Goal: Task Accomplishment & Management: Use online tool/utility

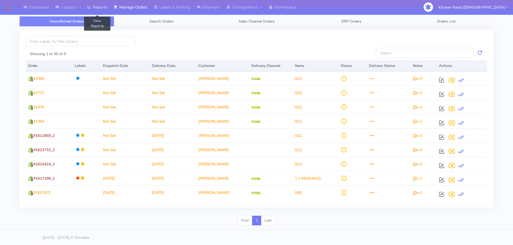
click at [104, 12] on link "Reports" at bounding box center [97, 7] width 26 height 15
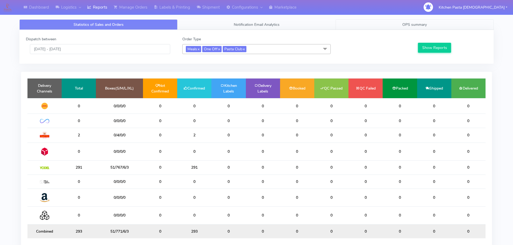
click at [403, 26] on span "OPS summary" at bounding box center [414, 24] width 24 height 5
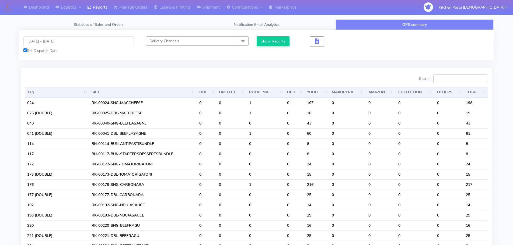
click at [458, 81] on input "Search:" at bounding box center [460, 79] width 55 height 9
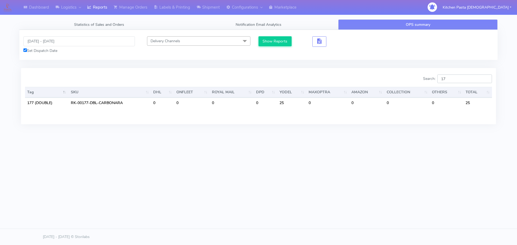
type input "1"
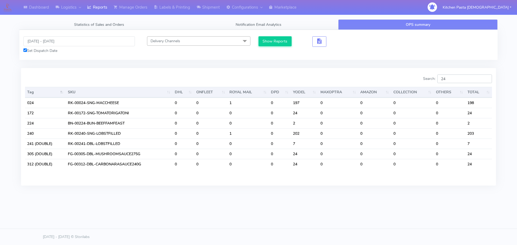
type input "2"
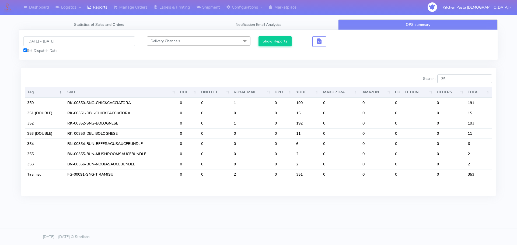
type input "3"
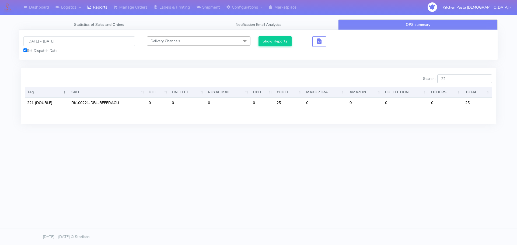
type input "2"
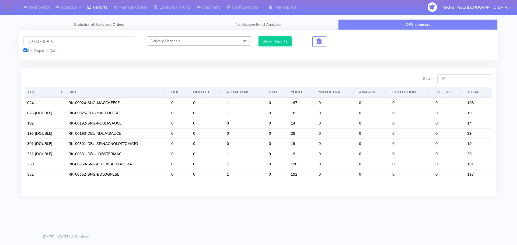
type input "1"
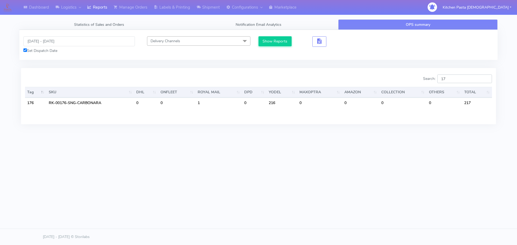
type input "1"
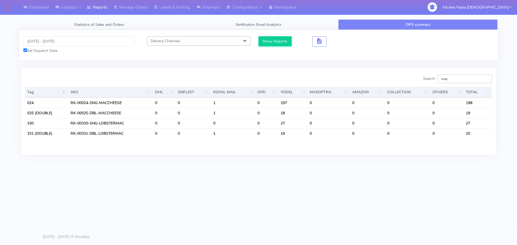
type input "mac"
click at [132, 26] on link "Statistics of Sales and Orders" at bounding box center [98, 24] width 159 height 10
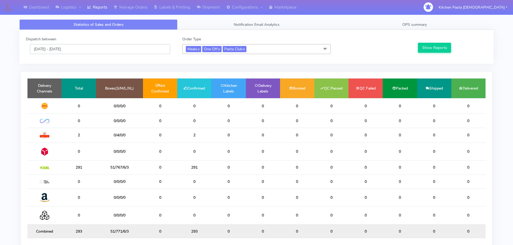
click at [42, 47] on input "[DATE] - [DATE]" at bounding box center [100, 49] width 140 height 10
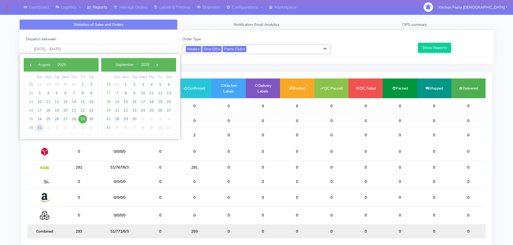
click at [38, 127] on span "31" at bounding box center [39, 128] width 9 height 9
type input "31/08/2025 - 31/08/2025"
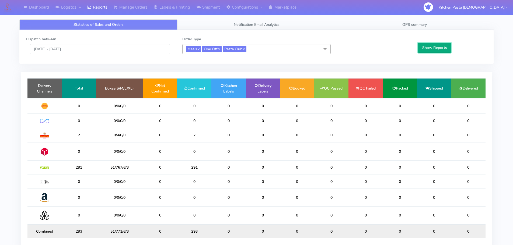
click at [436, 46] on button "Show Reports" at bounding box center [434, 48] width 33 height 10
click at [424, 22] on link "OPS summary" at bounding box center [414, 24] width 158 height 10
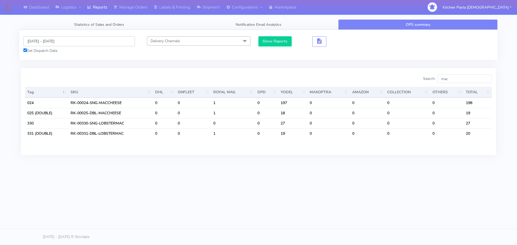
click at [56, 43] on input "[DATE] - [DATE]" at bounding box center [78, 41] width 111 height 10
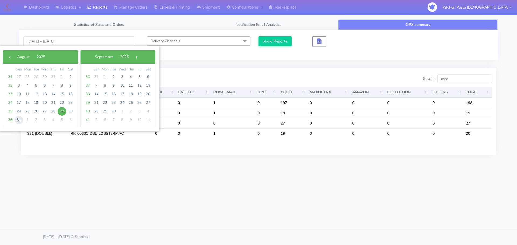
click at [19, 121] on span "31" at bounding box center [19, 120] width 9 height 9
type input "31/08/2025 - 31/08/2025"
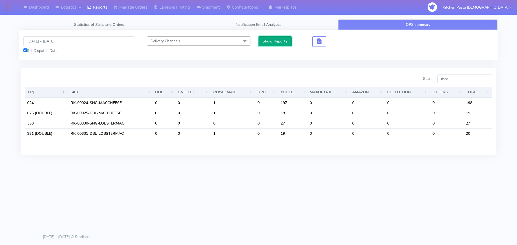
click at [280, 38] on button "Show Reports" at bounding box center [274, 41] width 33 height 10
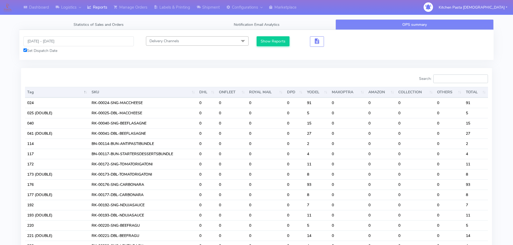
click at [458, 79] on input "Search:" at bounding box center [460, 79] width 55 height 9
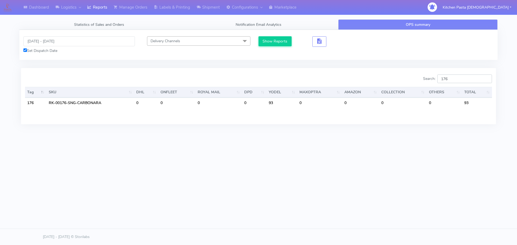
type input "176"
click at [49, 41] on input "31/08/2025 - 31/08/2025" at bounding box center [78, 41] width 111 height 10
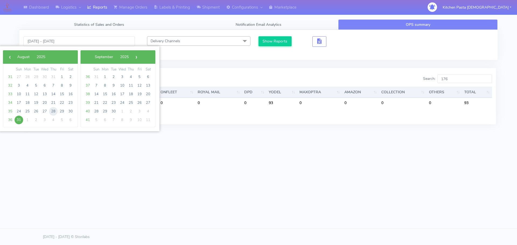
click at [52, 113] on span "28" at bounding box center [53, 111] width 9 height 9
click at [18, 117] on span "31" at bounding box center [19, 120] width 9 height 9
type input "28/08/2025 - 31/08/2025"
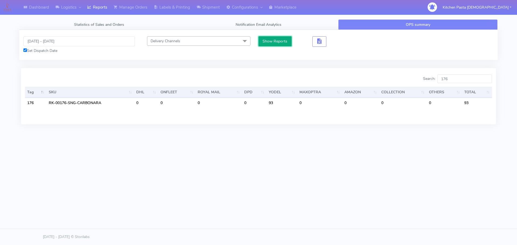
click at [274, 42] on button "Show Reports" at bounding box center [274, 41] width 33 height 10
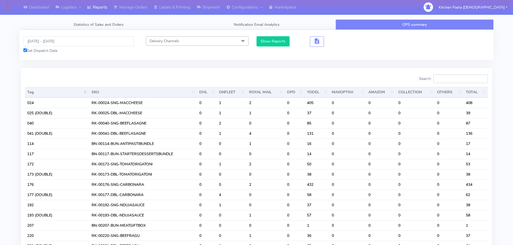
click at [461, 76] on input "Search:" at bounding box center [460, 79] width 55 height 9
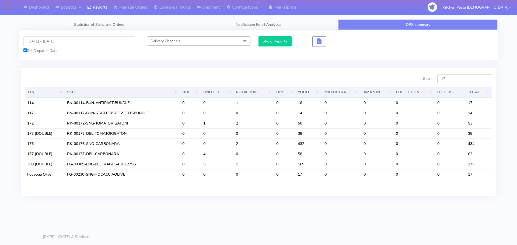
type input "1"
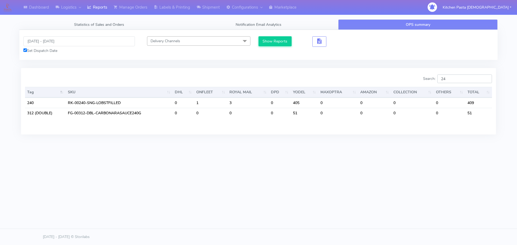
type input "2"
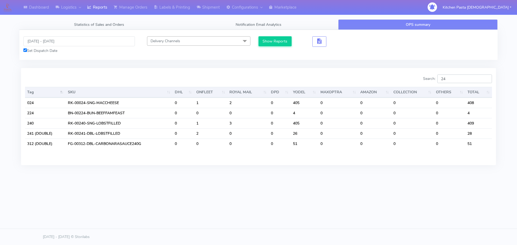
type input "2"
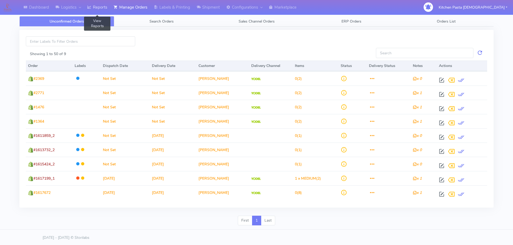
click at [94, 5] on link "Reports" at bounding box center [97, 7] width 26 height 15
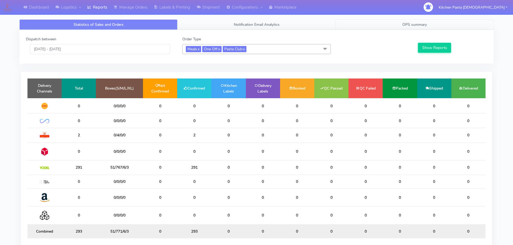
click at [411, 28] on link "OPS summary" at bounding box center [414, 24] width 158 height 10
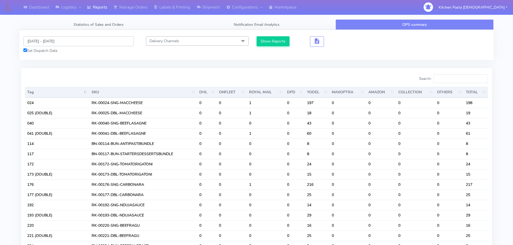
click at [29, 39] on input "[DATE] - [DATE]" at bounding box center [78, 41] width 110 height 10
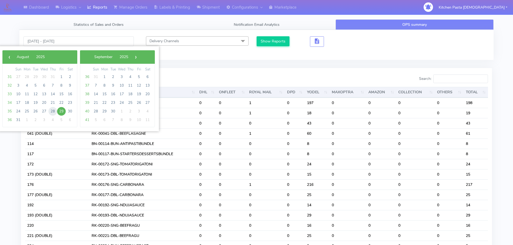
click at [53, 110] on span "28" at bounding box center [52, 111] width 9 height 9
click at [17, 122] on span "31" at bounding box center [18, 120] width 9 height 9
type input "28/08/2025 - 31/08/2025"
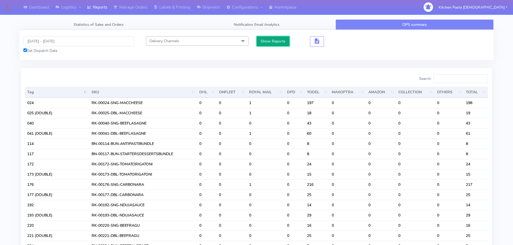
click at [272, 40] on button "Show Reports" at bounding box center [273, 41] width 33 height 10
click at [465, 81] on input "Search:" at bounding box center [460, 79] width 55 height 9
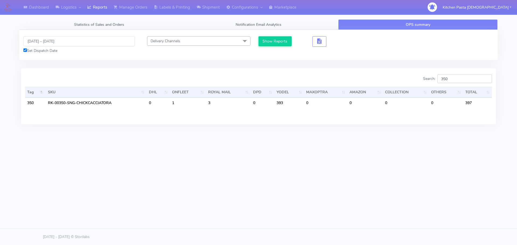
type input "350"
click at [353, 137] on div "Statistics of Sales and Orders Notification Email Analytics OPS summary Dispatc…" at bounding box center [258, 79] width 486 height 121
click at [456, 83] on input "350" at bounding box center [464, 79] width 55 height 9
click at [387, 182] on div "Dashboard Logistics London Logistics Reports Manage Orders Labels & Printing Sh…" at bounding box center [258, 98] width 517 height 196
click at [459, 81] on input "350" at bounding box center [464, 79] width 55 height 9
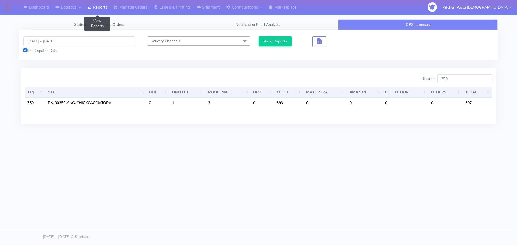
click at [104, 9] on link "Reports" at bounding box center [97, 7] width 26 height 15
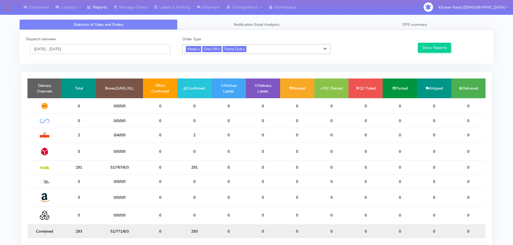
click at [90, 50] on input "[DATE] - [DATE]" at bounding box center [100, 49] width 140 height 10
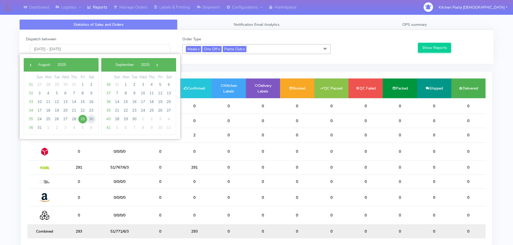
click at [89, 118] on span "30" at bounding box center [91, 119] width 9 height 9
type input "30/08/2025 - 30/08/2025"
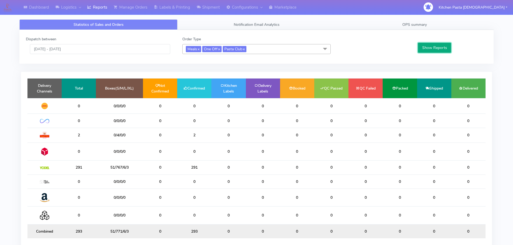
click at [435, 49] on button "Show Reports" at bounding box center [434, 48] width 33 height 10
drag, startPoint x: 144, startPoint y: 122, endPoint x: 88, endPoint y: 120, distance: 55.7
click at [88, 120] on tr "18 44/0/0/0 0 18 0 0 0 0 0 0 0 0" at bounding box center [256, 121] width 458 height 14
click at [205, 9] on link "Shipment" at bounding box center [208, 7] width 30 height 15
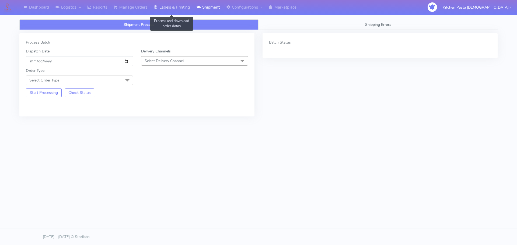
click at [156, 8] on icon at bounding box center [156, 7] width 4 height 5
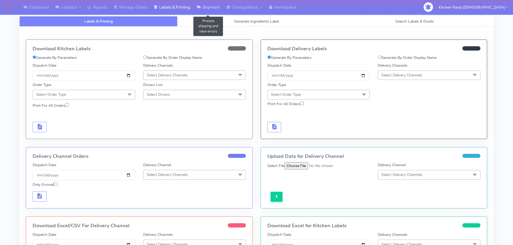
click at [208, 1] on link "Shipment" at bounding box center [208, 7] width 30 height 15
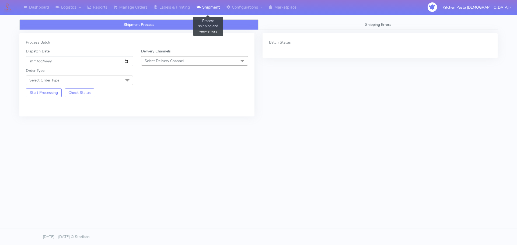
click at [208, 4] on link "Shipment" at bounding box center [208, 7] width 30 height 15
click at [73, 6] on link "Logistics" at bounding box center [68, 7] width 32 height 15
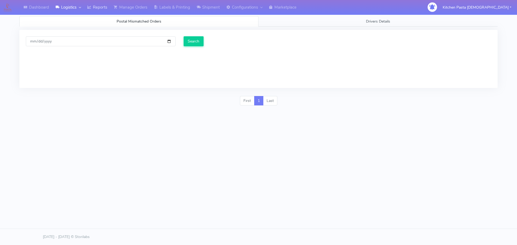
click at [106, 5] on link "Reports" at bounding box center [97, 7] width 26 height 15
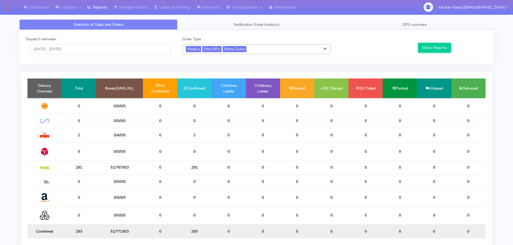
click at [22, 47] on div "Dispatch between 29/08/2025 - 29/08/2025 Order Type Meals x One Off x Pasta Clu…" at bounding box center [256, 47] width 474 height 34
click at [177, 7] on link "Labels & Printing" at bounding box center [171, 7] width 43 height 15
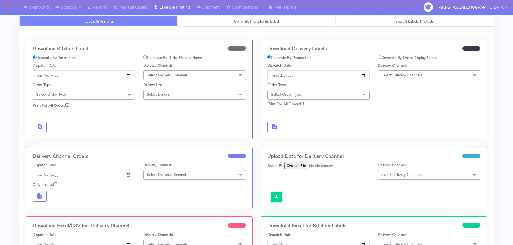
click at [208, 19] on link "Generate Ingredients Label" at bounding box center [256, 21] width 158 height 10
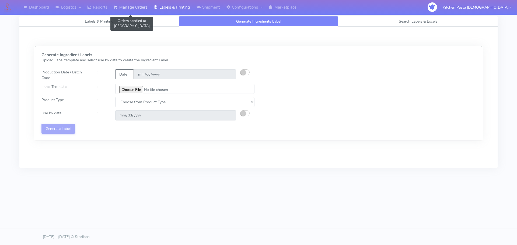
click at [121, 5] on link "Manage Orders" at bounding box center [130, 7] width 40 height 15
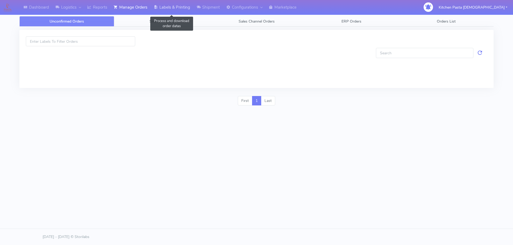
click at [165, 2] on link "Labels & Printing" at bounding box center [171, 7] width 43 height 15
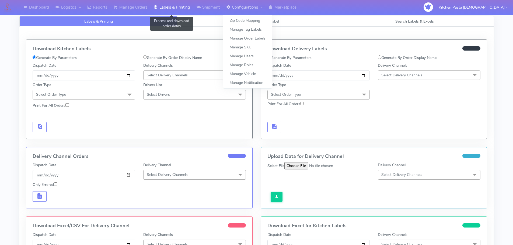
select select
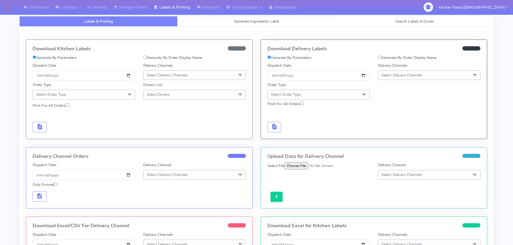
click at [216, 22] on link "Generate Ingredients Label" at bounding box center [256, 21] width 158 height 10
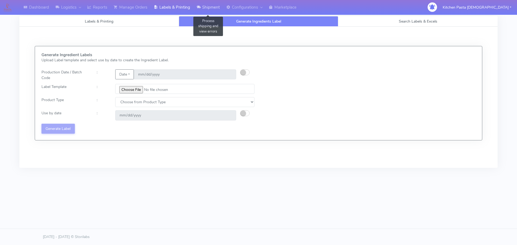
click at [206, 10] on link "Shipment" at bounding box center [208, 7] width 30 height 15
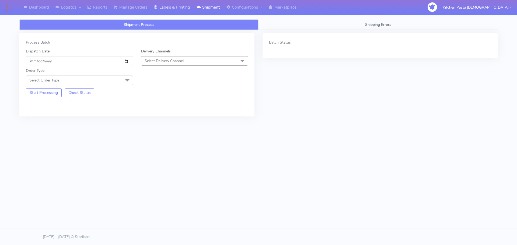
click at [175, 15] on link "Labels & Printing" at bounding box center [171, 7] width 43 height 15
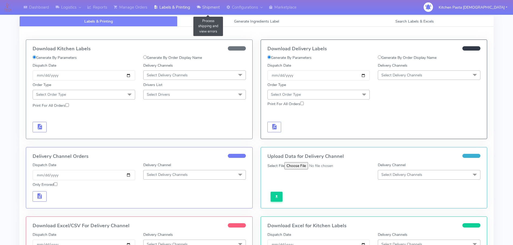
click at [202, 10] on link "Shipment" at bounding box center [208, 7] width 30 height 15
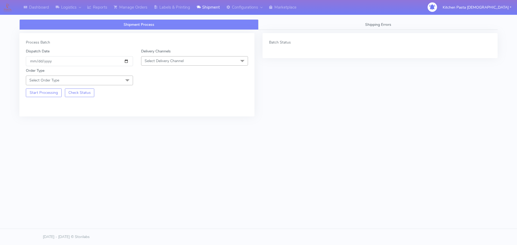
click at [248, 64] on span "Select Delivery Channel" at bounding box center [194, 60] width 107 height 9
click at [187, 126] on li "MaxOptra" at bounding box center [194, 130] width 107 height 9
click at [166, 70] on div "Order Type Select Order Type Meal Kit Gift QCOM ATAVI" at bounding box center [137, 75] width 230 height 19
click at [171, 62] on span "MaxOptra x" at bounding box center [194, 61] width 107 height 10
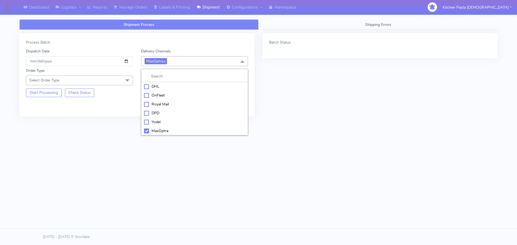
click at [157, 126] on li "Yodel" at bounding box center [194, 122] width 107 height 9
click at [101, 76] on span "Select Order Type" at bounding box center [79, 80] width 107 height 9
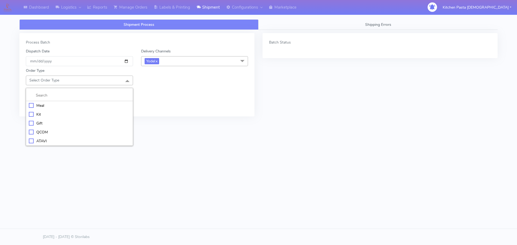
click at [67, 108] on div "Meal" at bounding box center [79, 106] width 101 height 6
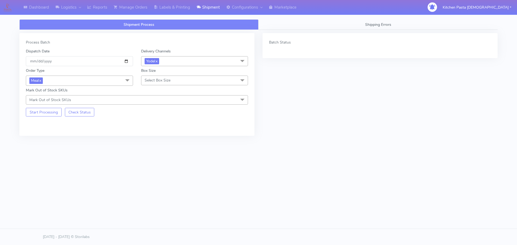
click at [190, 80] on span "Select Box Size" at bounding box center [194, 80] width 107 height 9
click at [166, 142] on div "Mega" at bounding box center [194, 141] width 101 height 6
click at [59, 117] on button "Start Processing" at bounding box center [44, 112] width 36 height 9
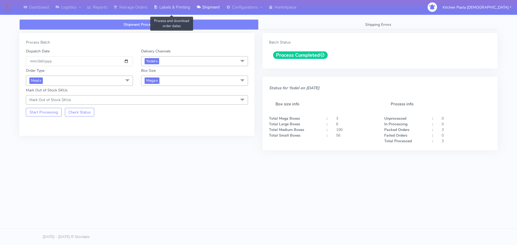
click at [176, 13] on link "Labels & Printing" at bounding box center [171, 7] width 43 height 15
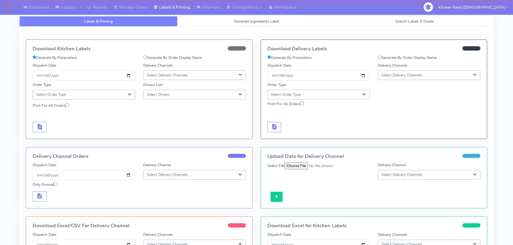
click at [406, 74] on span "Select Delivery Channels" at bounding box center [401, 75] width 41 height 5
click at [395, 140] on li "Yodel" at bounding box center [429, 135] width 102 height 9
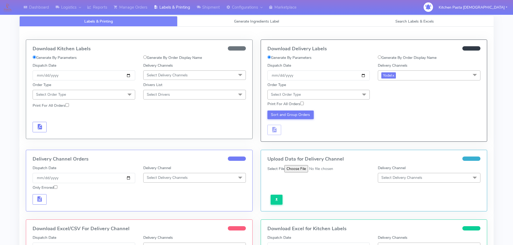
click at [346, 90] on span "Select Order Type" at bounding box center [318, 94] width 103 height 9
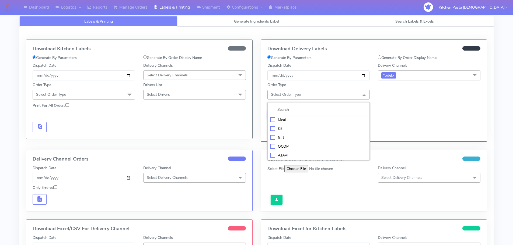
click at [301, 118] on div "Meal" at bounding box center [318, 120] width 97 height 6
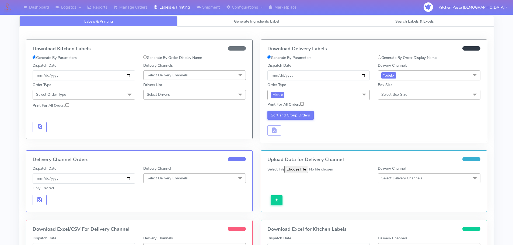
click at [422, 97] on span "Select Box Size" at bounding box center [429, 94] width 103 height 9
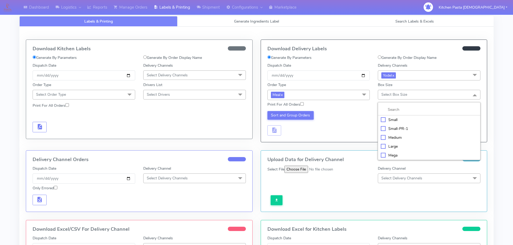
click at [386, 155] on div "Mega" at bounding box center [429, 156] width 97 height 6
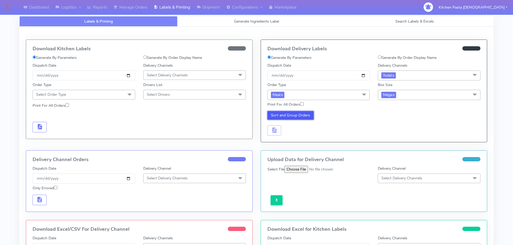
click at [286, 113] on button "Sort and Group Orders" at bounding box center [290, 115] width 47 height 9
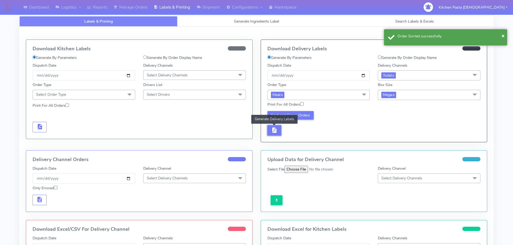
click at [270, 133] on button "button" at bounding box center [274, 130] width 14 height 10
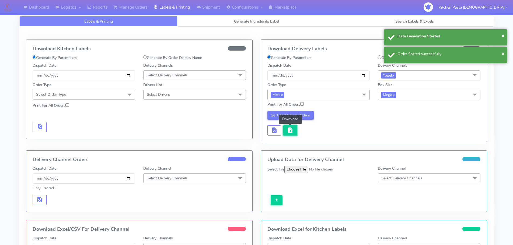
click at [288, 131] on span "button" at bounding box center [290, 131] width 6 height 5
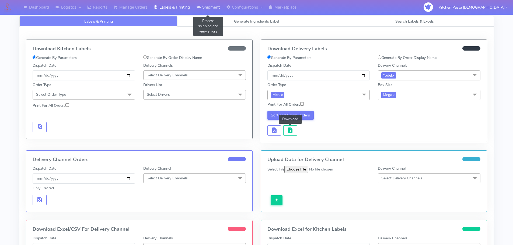
click at [210, 6] on link "Shipment" at bounding box center [208, 7] width 30 height 15
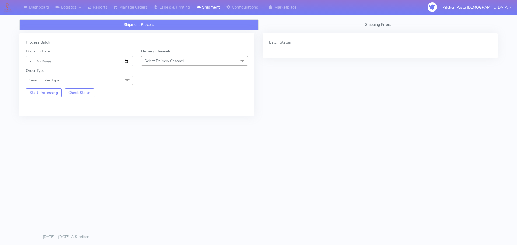
click at [182, 58] on span "Select Delivery Channel" at bounding box center [194, 60] width 107 height 9
click at [162, 119] on div "Yodel" at bounding box center [194, 122] width 101 height 6
click at [107, 71] on div "Order Type Select Order Type Meal Kit Gift QCOM ATAVI" at bounding box center [79, 76] width 115 height 17
click at [106, 82] on span "Select Order Type" at bounding box center [79, 80] width 107 height 9
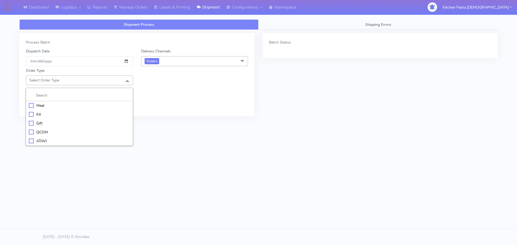
click at [66, 108] on div "Meal" at bounding box center [79, 106] width 101 height 6
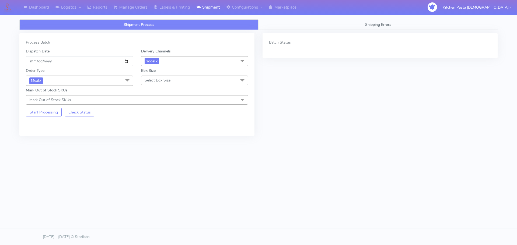
click at [179, 80] on span "Select Box Size" at bounding box center [194, 80] width 107 height 9
click at [156, 131] on div "Large" at bounding box center [194, 132] width 101 height 6
click at [45, 115] on button "Start Processing" at bounding box center [44, 112] width 36 height 9
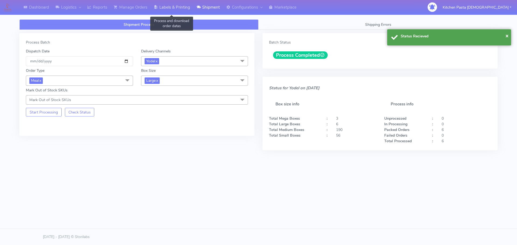
click at [181, 12] on link "Labels & Printing" at bounding box center [171, 7] width 43 height 15
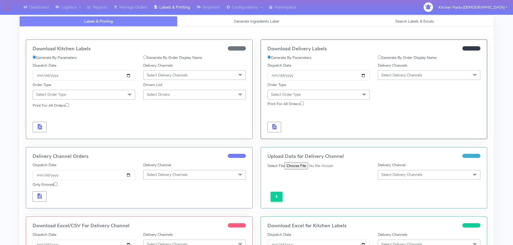
click at [408, 74] on span "Select Delivery Channels" at bounding box center [401, 75] width 41 height 5
click at [391, 135] on div "Yodel" at bounding box center [429, 136] width 97 height 6
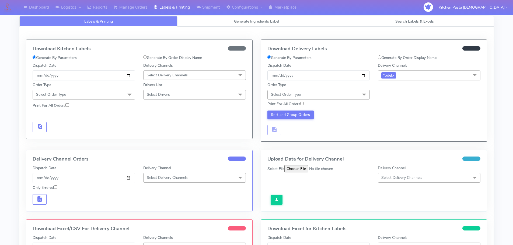
click at [335, 96] on span "Select Order Type" at bounding box center [318, 94] width 103 height 9
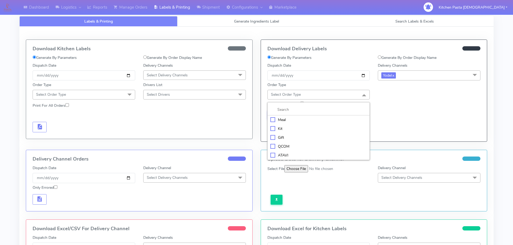
click at [305, 118] on div "Meal" at bounding box center [318, 120] width 97 height 6
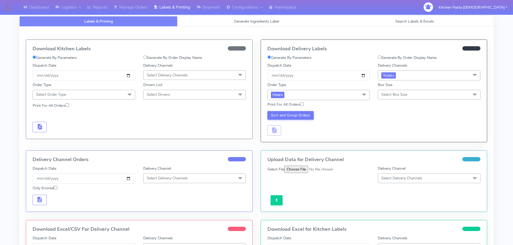
click at [407, 92] on span "Select Box Size" at bounding box center [394, 94] width 26 height 5
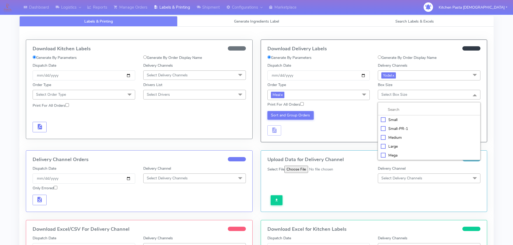
click at [393, 145] on div "Large" at bounding box center [429, 147] width 97 height 6
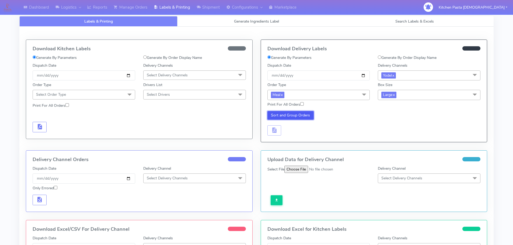
click at [294, 112] on button "Sort and Group Orders" at bounding box center [290, 115] width 47 height 9
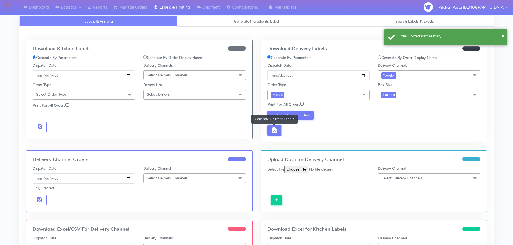
click at [275, 132] on span "button" at bounding box center [274, 131] width 6 height 5
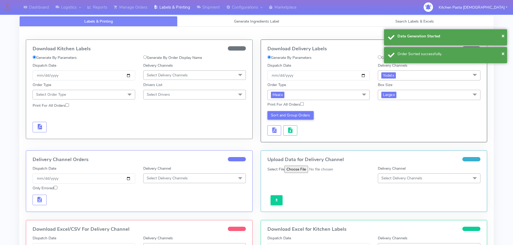
click at [314, 130] on div "Sort and Group Orders" at bounding box center [318, 123] width 111 height 25
click at [294, 132] on button "button" at bounding box center [290, 130] width 14 height 10
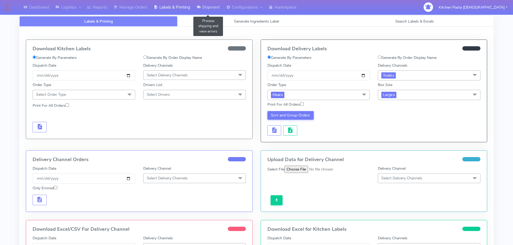
click at [212, 9] on link "Shipment" at bounding box center [208, 7] width 30 height 15
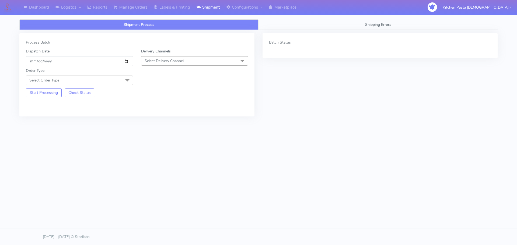
click at [158, 63] on span "Select Delivery Channel" at bounding box center [164, 60] width 39 height 5
click at [156, 121] on div "Yodel" at bounding box center [194, 122] width 101 height 6
click at [115, 83] on span "Select Order Type" at bounding box center [79, 80] width 107 height 9
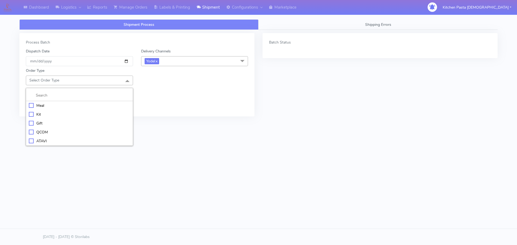
click at [81, 102] on li "Meal" at bounding box center [79, 105] width 107 height 9
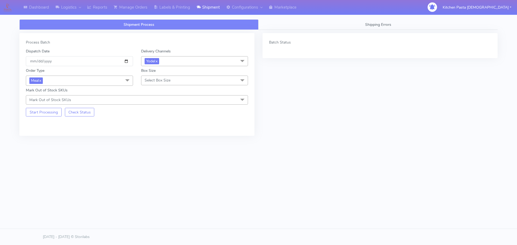
click at [156, 82] on span "Select Box Size" at bounding box center [158, 80] width 26 height 5
click at [159, 122] on div "Medium" at bounding box center [194, 124] width 101 height 6
click at [128, 98] on span "Mark Out of Stock SKUs" at bounding box center [137, 99] width 222 height 9
click at [95, 121] on li at bounding box center [137, 126] width 222 height 11
click at [47, 128] on div "Process Batch Dispatch Date 2025-08-29 Delivery Channels Yodel x DHL OnFleet Ro…" at bounding box center [136, 84] width 235 height 103
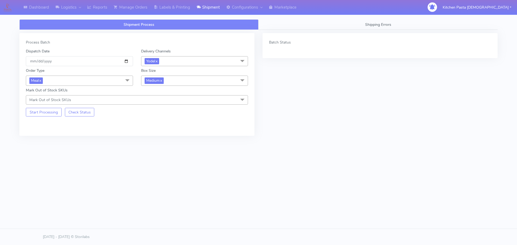
click at [96, 98] on span "Mark Out of Stock SKUs" at bounding box center [137, 99] width 222 height 9
click at [66, 127] on input "multiselect-search" at bounding box center [137, 126] width 216 height 6
click at [281, 78] on div "Batch Status" at bounding box center [379, 88] width 243 height 111
click at [48, 117] on button "Start Processing" at bounding box center [44, 112] width 36 height 9
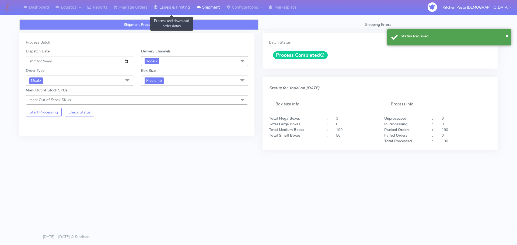
click at [180, 12] on link "Labels & Printing" at bounding box center [171, 7] width 43 height 15
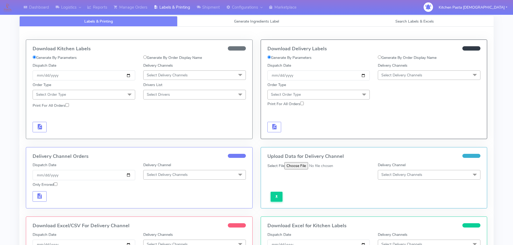
click at [410, 74] on span "Select Delivery Channels" at bounding box center [401, 75] width 41 height 5
click at [391, 134] on div "Yodel" at bounding box center [429, 136] width 97 height 6
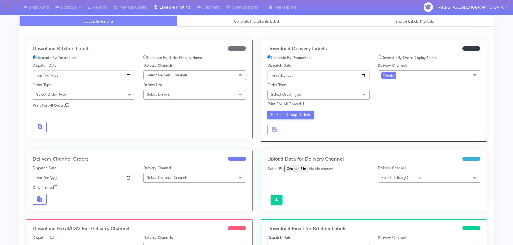
click at [350, 97] on span "Select Order Type" at bounding box center [318, 94] width 103 height 9
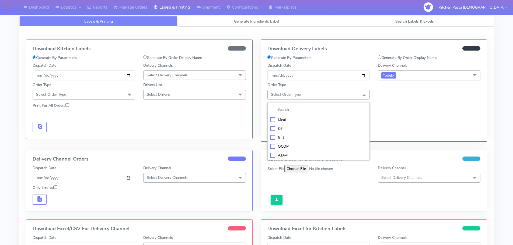
click at [333, 120] on div "Meal" at bounding box center [318, 120] width 97 height 6
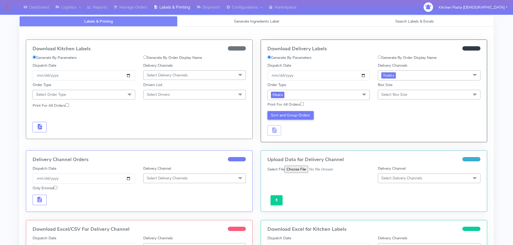
click at [391, 97] on span "Select Box Size" at bounding box center [394, 94] width 26 height 5
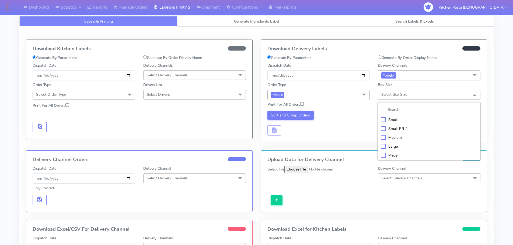
click at [399, 141] on li "Medium" at bounding box center [429, 137] width 102 height 9
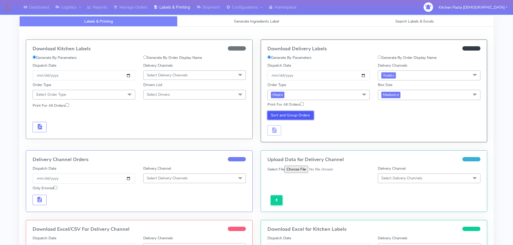
click at [287, 115] on button "Sort and Group Orders" at bounding box center [290, 115] width 47 height 9
click at [275, 129] on span "button" at bounding box center [274, 131] width 6 height 5
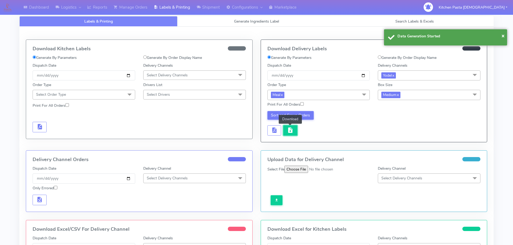
click at [293, 129] on span "button" at bounding box center [290, 131] width 6 height 5
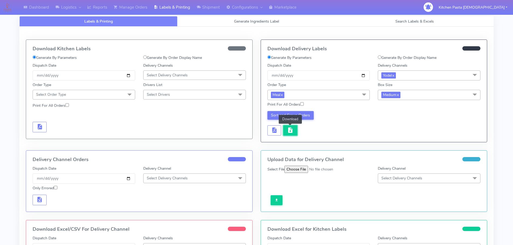
click at [293, 129] on span "button" at bounding box center [290, 131] width 6 height 5
click at [285, 130] on button "button" at bounding box center [290, 130] width 14 height 10
click at [296, 128] on button "button" at bounding box center [290, 130] width 14 height 10
click at [291, 129] on span "button" at bounding box center [290, 131] width 6 height 5
click at [292, 133] on span "button" at bounding box center [290, 131] width 6 height 5
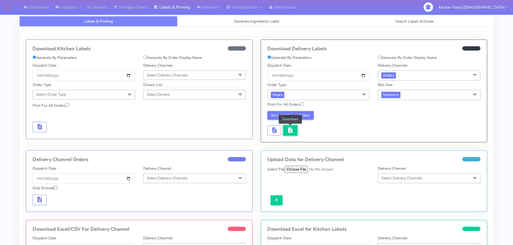
click at [293, 126] on button "button" at bounding box center [290, 130] width 14 height 10
click at [138, 10] on link "Manage Orders" at bounding box center [130, 7] width 40 height 15
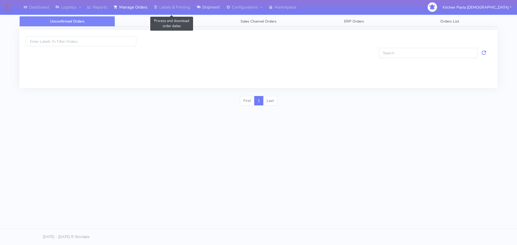
click at [197, 9] on link "Shipment" at bounding box center [208, 7] width 30 height 15
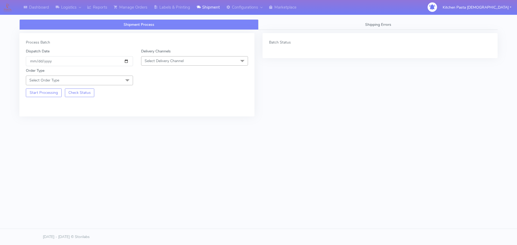
click at [188, 64] on span "Select Delivery Channel" at bounding box center [194, 60] width 107 height 9
click at [144, 117] on li "Yodel" at bounding box center [194, 121] width 107 height 9
click at [130, 82] on span at bounding box center [127, 81] width 11 height 10
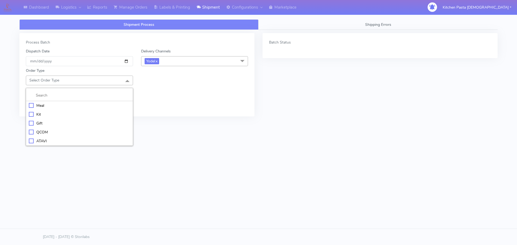
click at [106, 105] on div "Meal" at bounding box center [79, 106] width 101 height 6
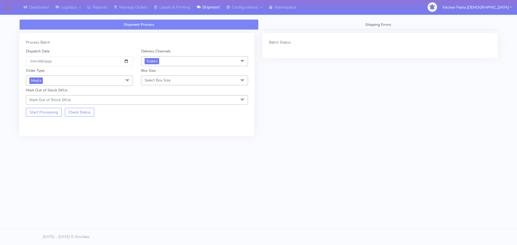
click at [148, 82] on span "Select Box Size" at bounding box center [158, 80] width 26 height 5
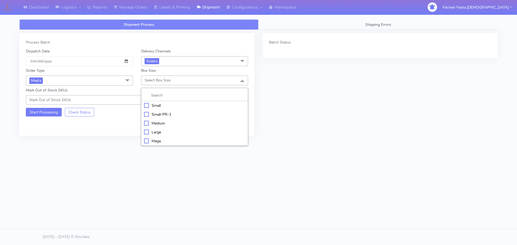
drag, startPoint x: 158, startPoint y: 106, endPoint x: 41, endPoint y: 113, distance: 117.3
click at [156, 107] on div "Small" at bounding box center [194, 106] width 101 height 6
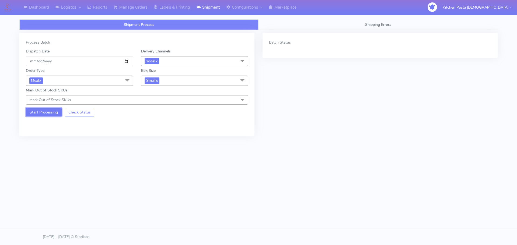
click at [38, 114] on button "Start Processing" at bounding box center [44, 112] width 36 height 9
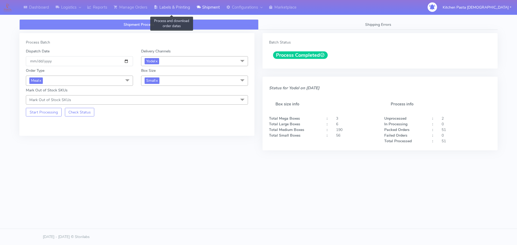
click at [171, 12] on link "Labels & Printing" at bounding box center [171, 7] width 43 height 15
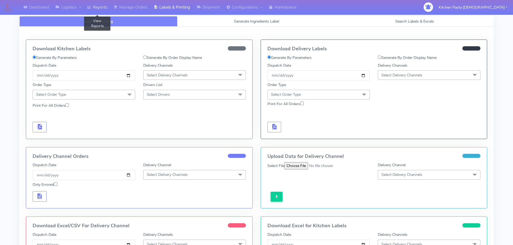
click at [108, 15] on link "Reports" at bounding box center [97, 7] width 26 height 15
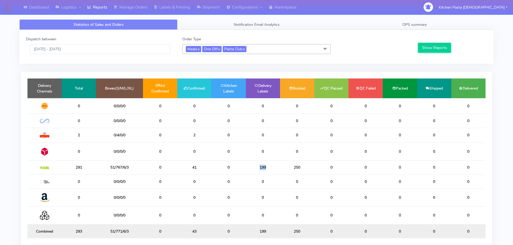
drag, startPoint x: 274, startPoint y: 169, endPoint x: 235, endPoint y: 169, distance: 39.3
click at [235, 169] on tr "291 51/767/6/3 0 41 0 199 250 0 0 0 0 0" at bounding box center [256, 168] width 458 height 14
click at [171, 8] on link "Labels & Printing" at bounding box center [171, 7] width 43 height 15
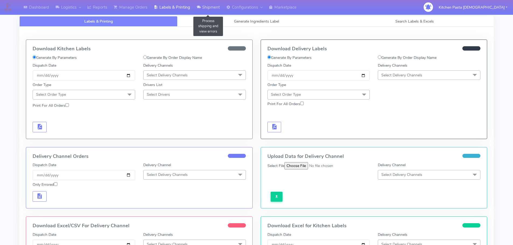
click at [203, 2] on link "Shipment" at bounding box center [208, 7] width 30 height 15
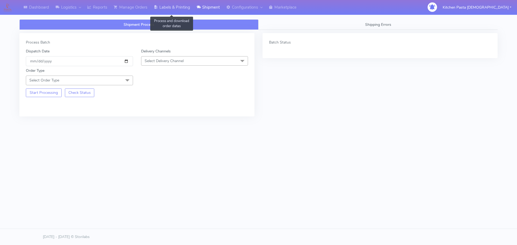
drag, startPoint x: 173, startPoint y: 10, endPoint x: 183, endPoint y: 13, distance: 10.3
click at [173, 10] on link "Labels & Printing" at bounding box center [171, 7] width 43 height 15
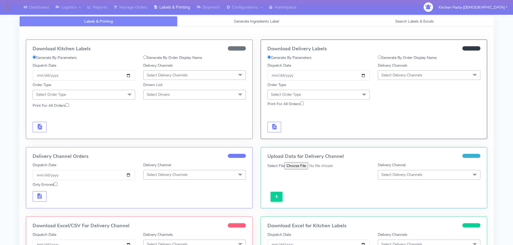
click at [411, 73] on span "Select Delivery Channels" at bounding box center [401, 75] width 41 height 5
click at [387, 136] on div "Yodel" at bounding box center [429, 136] width 97 height 6
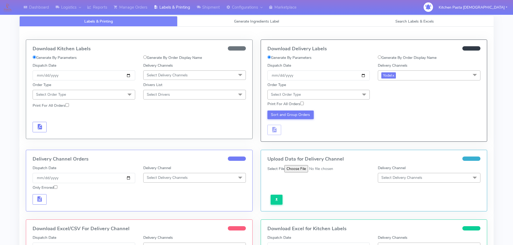
click at [346, 93] on span "Select Order Type" at bounding box center [318, 94] width 103 height 9
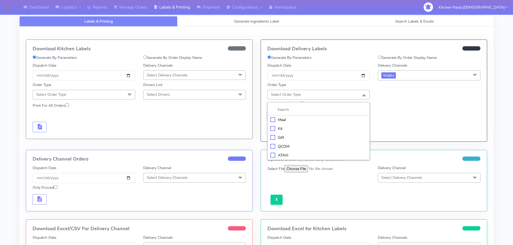
click at [291, 121] on div "Meal" at bounding box center [318, 120] width 97 height 6
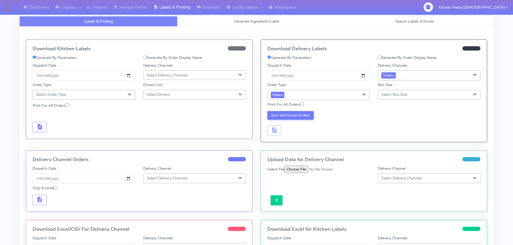
click at [458, 96] on span "Select Box Size" at bounding box center [429, 94] width 103 height 9
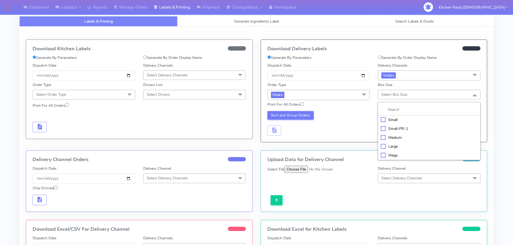
click at [402, 117] on div "Small" at bounding box center [429, 120] width 97 height 6
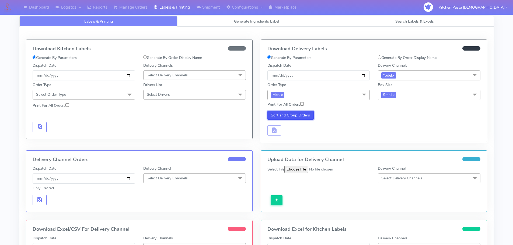
click at [300, 118] on button "Sort and Group Orders" at bounding box center [290, 115] width 47 height 9
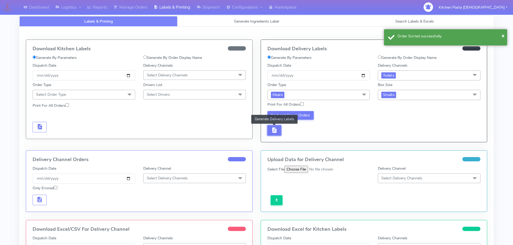
click at [273, 129] on span "button" at bounding box center [274, 131] width 6 height 5
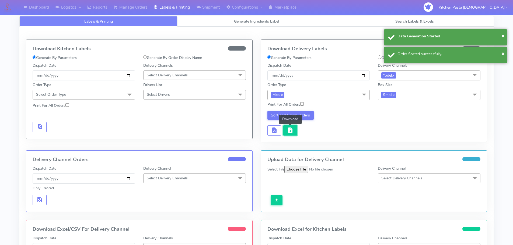
click at [287, 132] on span "button" at bounding box center [290, 131] width 6 height 5
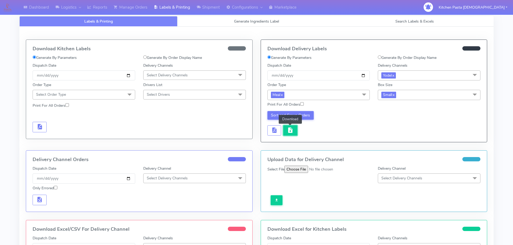
click at [292, 129] on span "button" at bounding box center [290, 131] width 6 height 5
click at [100, 3] on link "Reports" at bounding box center [97, 7] width 26 height 15
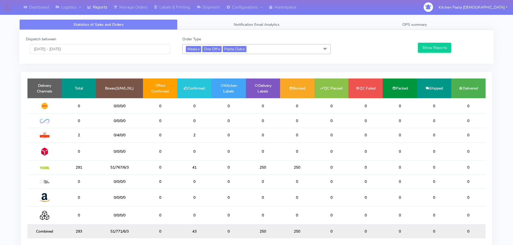
drag, startPoint x: 192, startPoint y: 165, endPoint x: 135, endPoint y: 160, distance: 57.8
click at [135, 160] on table "Delivery Channels Total Boxes(S/M/L/XL) Not Confirmed Confirmed Kitchen Labels …" at bounding box center [256, 158] width 458 height 160
click at [235, 178] on td "0" at bounding box center [228, 182] width 34 height 14
drag, startPoint x: 202, startPoint y: 166, endPoint x: 157, endPoint y: 164, distance: 44.7
click at [157, 164] on tr "291 51/767/6/3 0 41 0 250 250 0 0 0 0 0" at bounding box center [256, 168] width 458 height 14
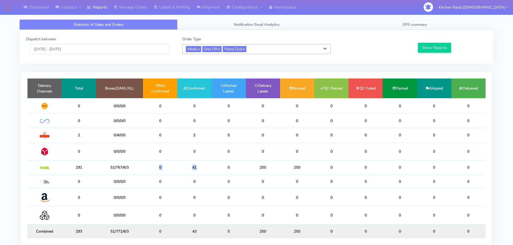
click at [157, 164] on td "0" at bounding box center [160, 168] width 34 height 14
drag, startPoint x: 202, startPoint y: 170, endPoint x: 186, endPoint y: 169, distance: 16.4
click at [186, 169] on td "59" at bounding box center [194, 168] width 34 height 14
click at [195, 155] on td "0" at bounding box center [194, 152] width 34 height 18
click at [210, 11] on link "Shipment" at bounding box center [208, 7] width 30 height 15
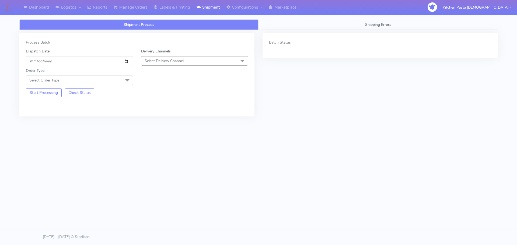
click at [176, 61] on span "Select Delivery Channel" at bounding box center [164, 60] width 39 height 5
click at [155, 121] on div "Yodel" at bounding box center [194, 122] width 101 height 6
click at [114, 92] on div "Start Processing Check Status" at bounding box center [79, 91] width 115 height 12
click at [116, 82] on span "Select Order Type" at bounding box center [79, 80] width 107 height 9
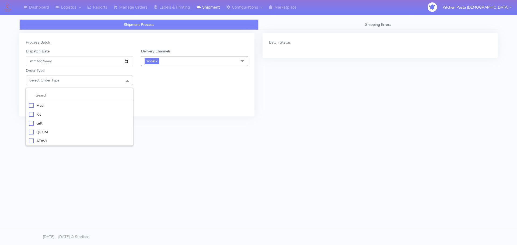
click at [44, 115] on div "Kit" at bounding box center [79, 115] width 101 height 6
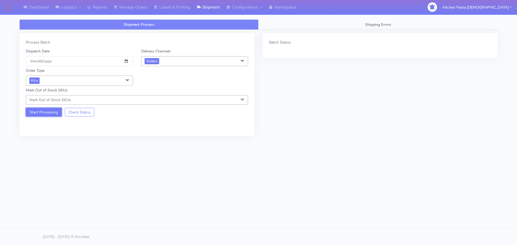
click at [40, 110] on button "Start Processing" at bounding box center [44, 112] width 36 height 9
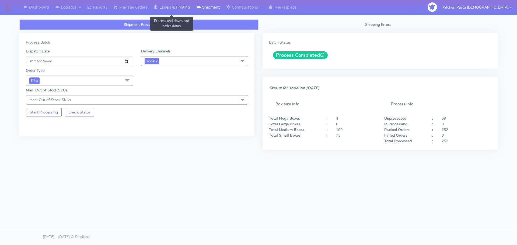
click at [171, 8] on link "Labels & Printing" at bounding box center [171, 7] width 43 height 15
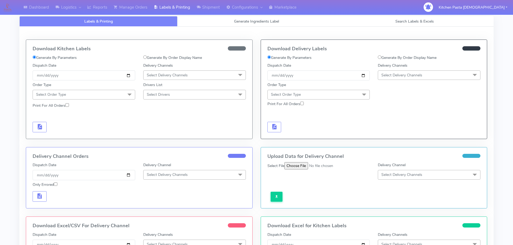
click at [406, 71] on span "Select Delivery Channels" at bounding box center [429, 75] width 103 height 9
click at [399, 139] on li "Yodel" at bounding box center [429, 135] width 102 height 9
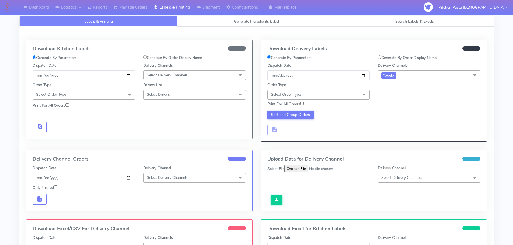
click at [353, 95] on span "Select Order Type" at bounding box center [318, 94] width 103 height 9
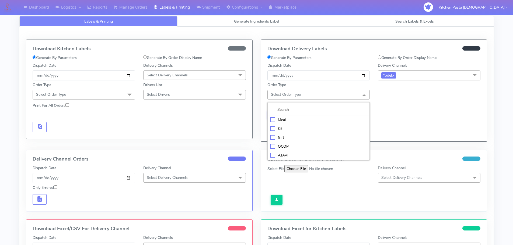
click at [324, 120] on div "Meal" at bounding box center [318, 120] width 97 height 6
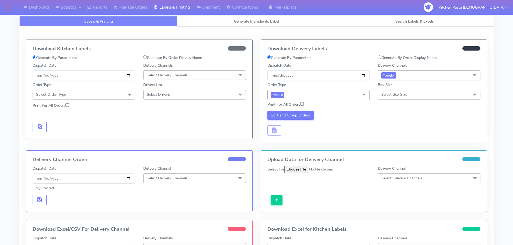
click at [393, 94] on span "Select Box Size" at bounding box center [394, 94] width 26 height 5
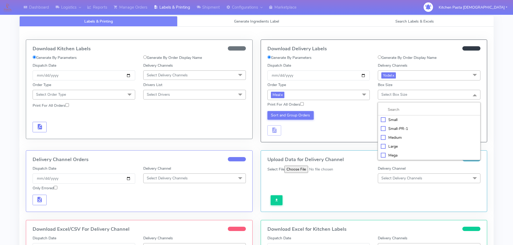
click at [286, 93] on span "Meal x" at bounding box center [318, 95] width 103 height 10
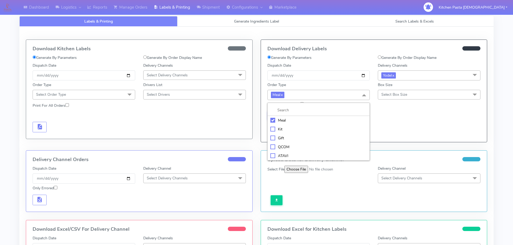
click at [289, 129] on div "Kit" at bounding box center [318, 130] width 97 height 6
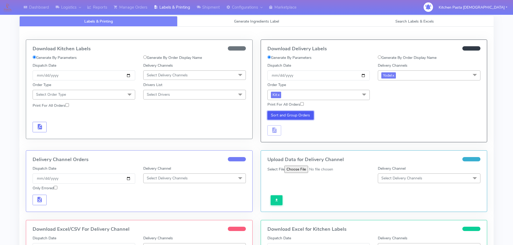
click at [290, 117] on button "Sort and Group Orders" at bounding box center [290, 115] width 47 height 9
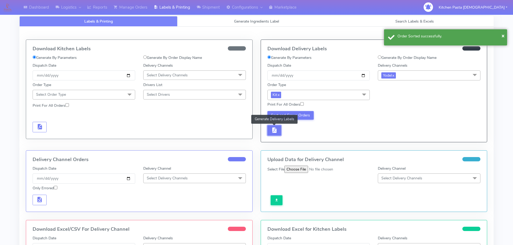
click at [273, 133] on span "button" at bounding box center [274, 131] width 6 height 5
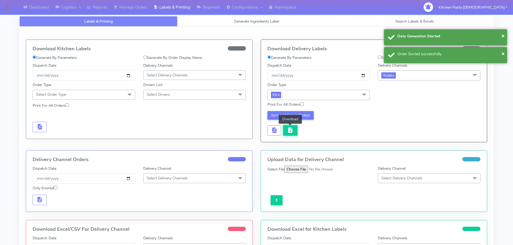
click at [289, 133] on span "button" at bounding box center [290, 131] width 6 height 5
